Goal: Task Accomplishment & Management: Use online tool/utility

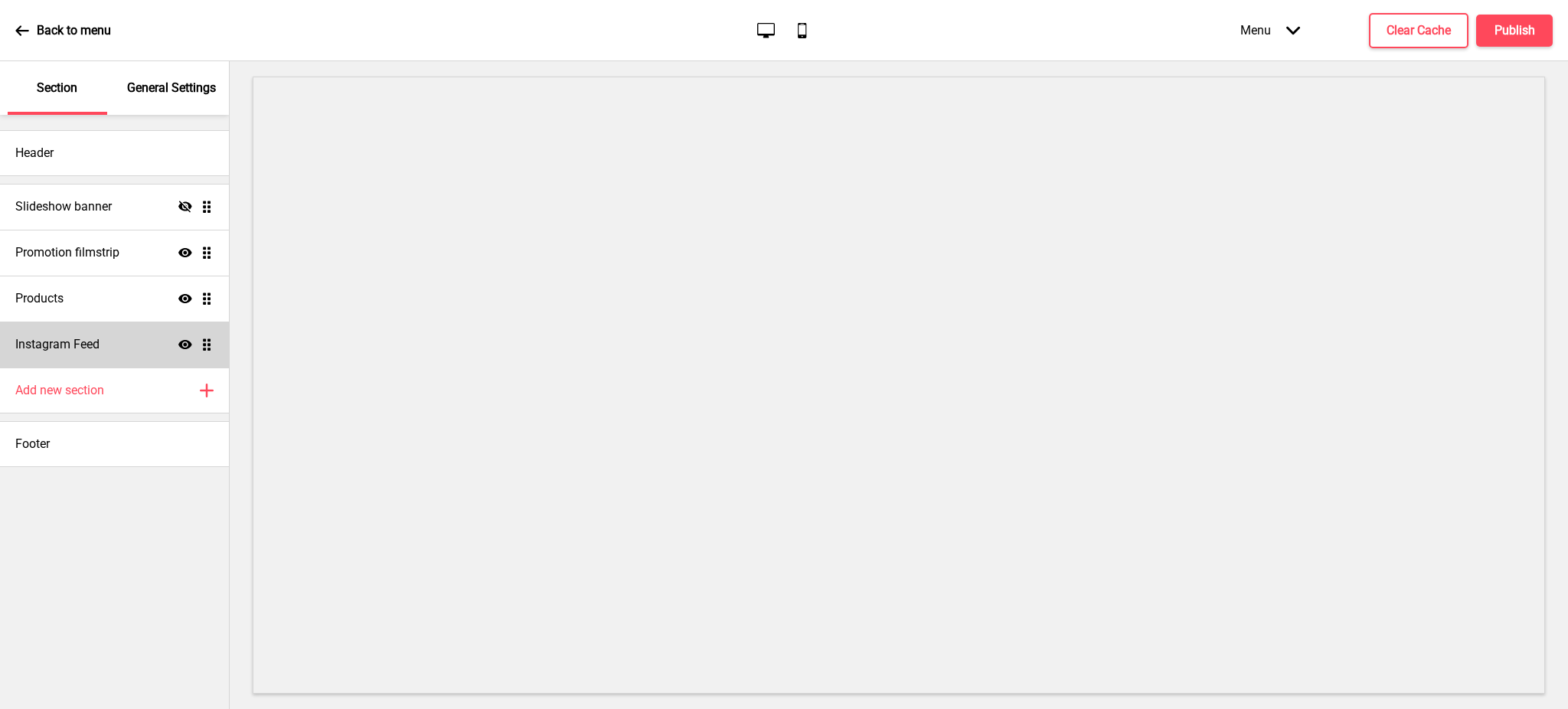
click at [153, 344] on div "Instagram Feed Show Drag" at bounding box center [114, 344] width 229 height 46
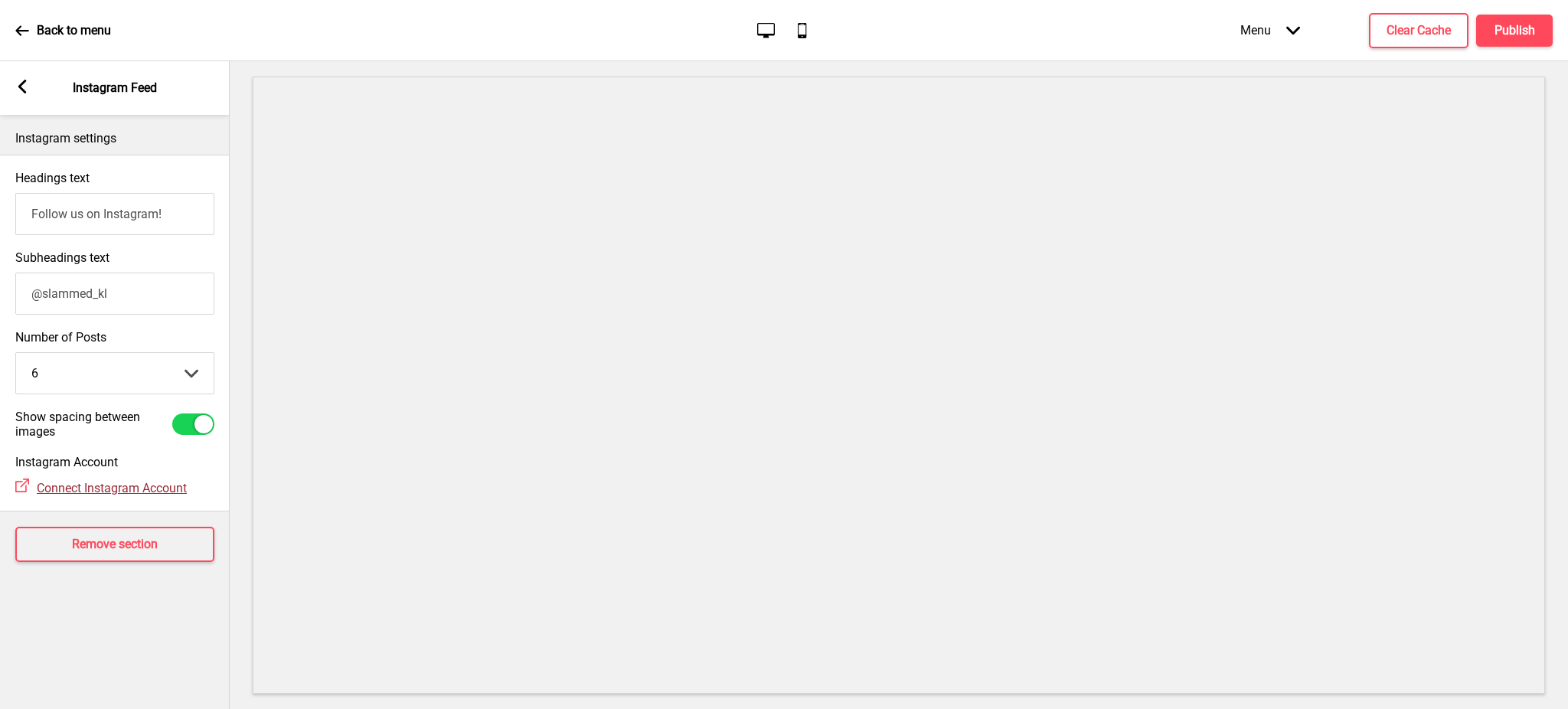
click at [133, 496] on span "Connect Instagram Account" at bounding box center [112, 488] width 150 height 15
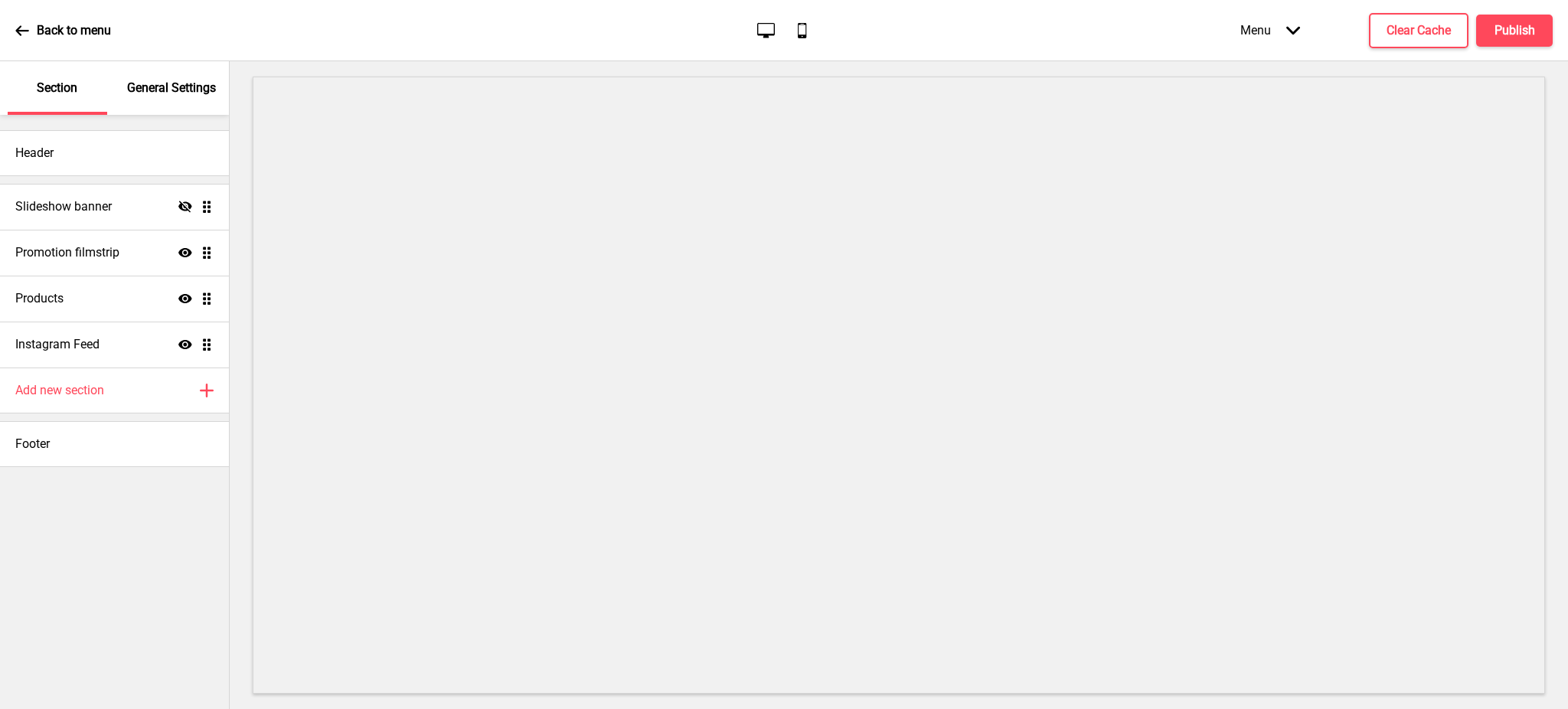
click at [127, 348] on div "Instagram Feed Show Drag" at bounding box center [114, 344] width 229 height 46
